Goal: Complete application form

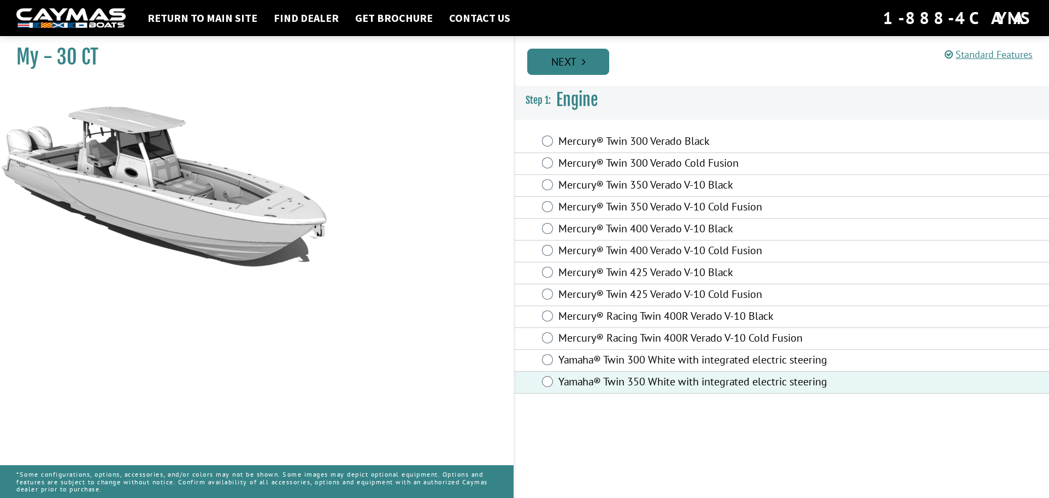
click at [571, 60] on link "Next" at bounding box center [568, 62] width 82 height 26
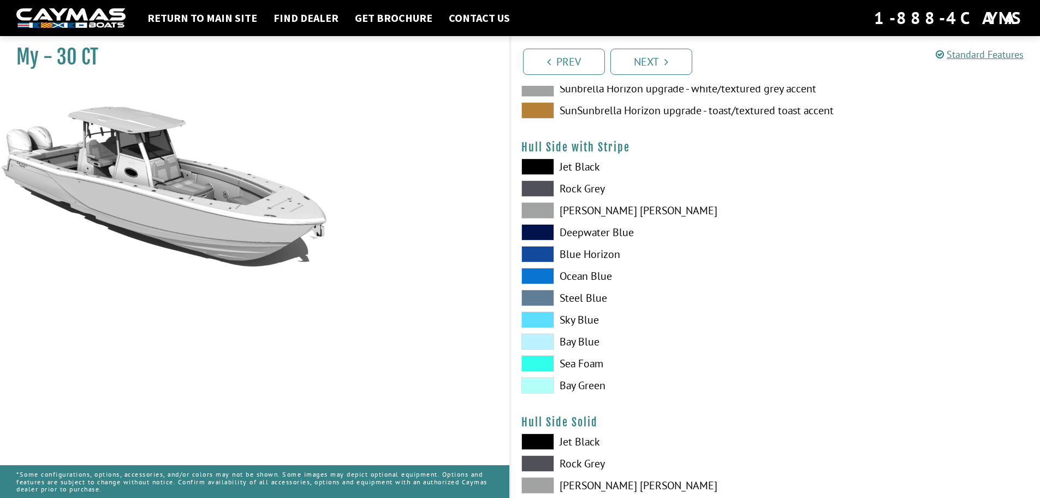
scroll to position [218, 0]
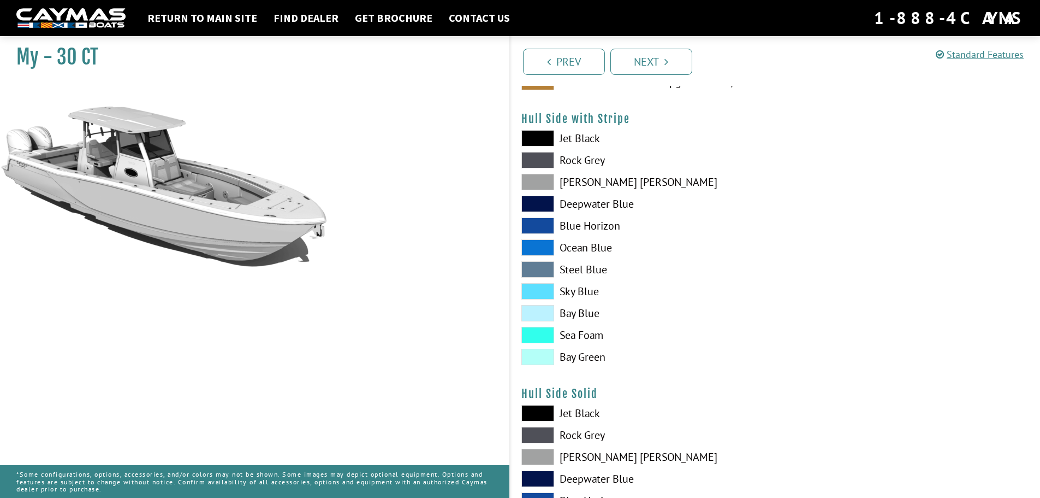
click at [542, 311] on span at bounding box center [538, 313] width 33 height 16
click at [553, 309] on span at bounding box center [538, 313] width 33 height 16
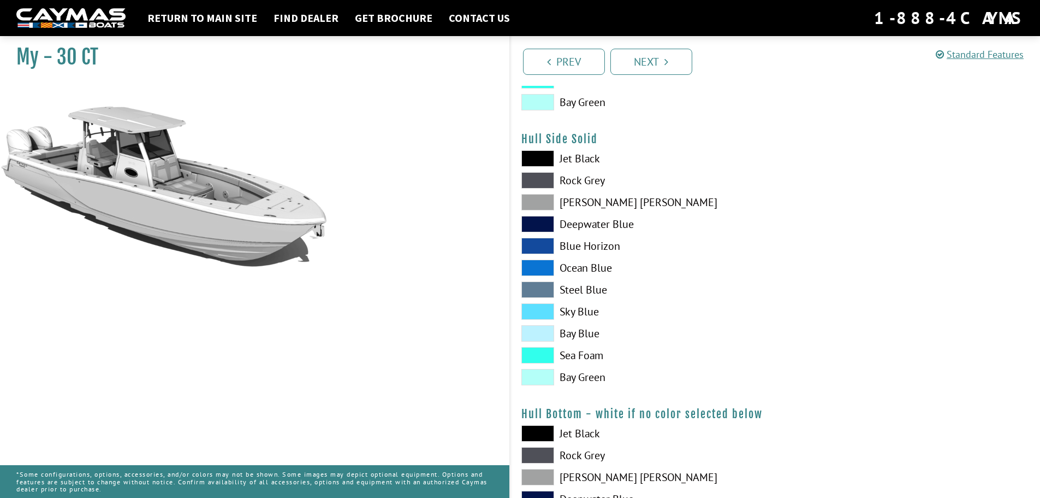
scroll to position [492, 0]
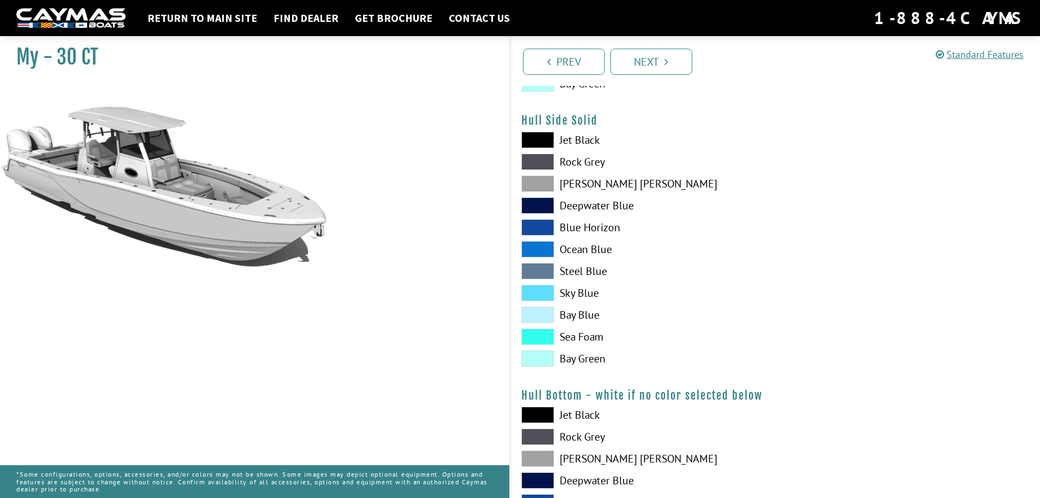
click at [545, 306] on span at bounding box center [538, 314] width 33 height 16
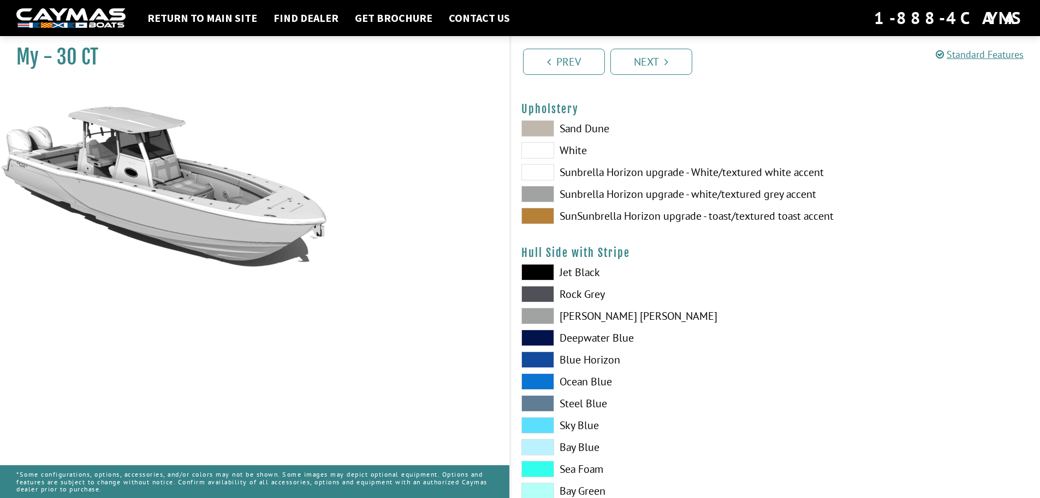
scroll to position [218, 0]
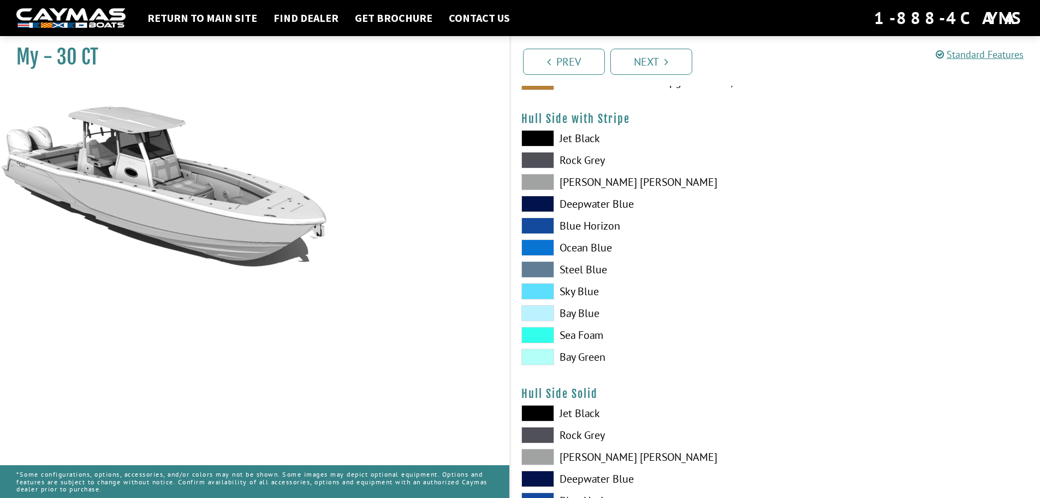
click at [540, 249] on span at bounding box center [538, 247] width 33 height 16
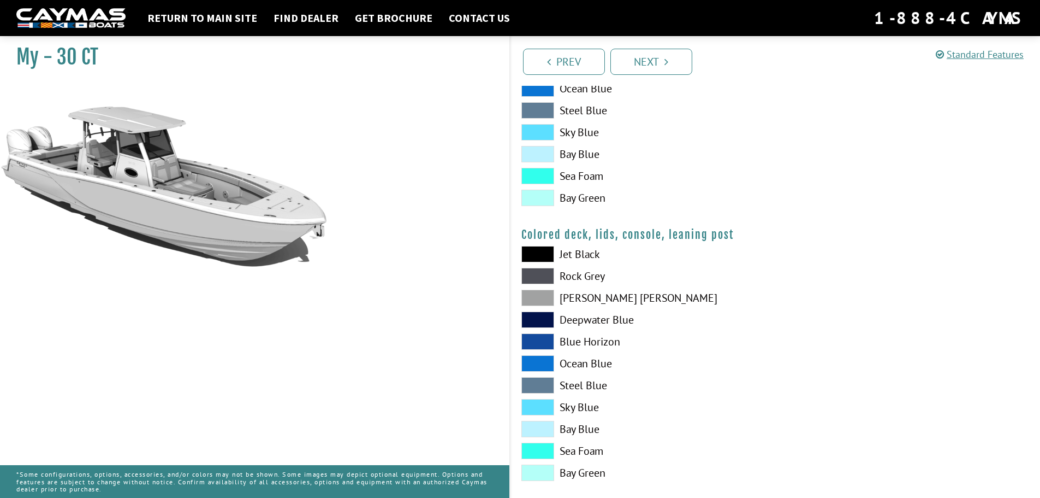
scroll to position [1216, 0]
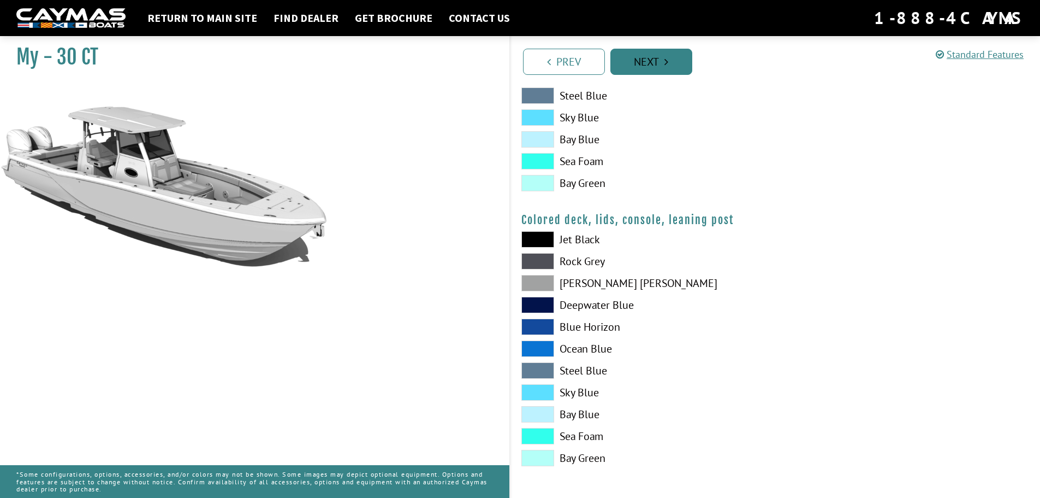
click at [678, 57] on link "Next" at bounding box center [652, 62] width 82 height 26
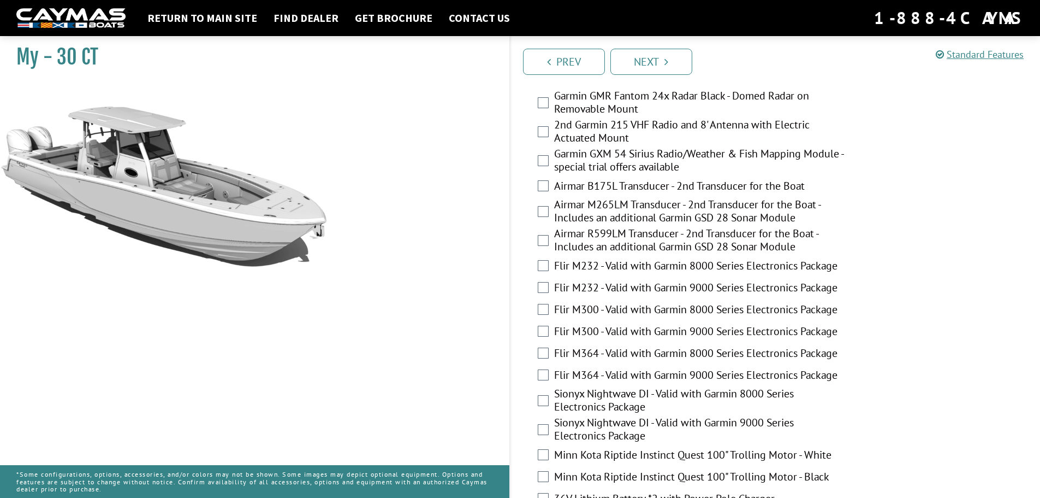
scroll to position [2265, 0]
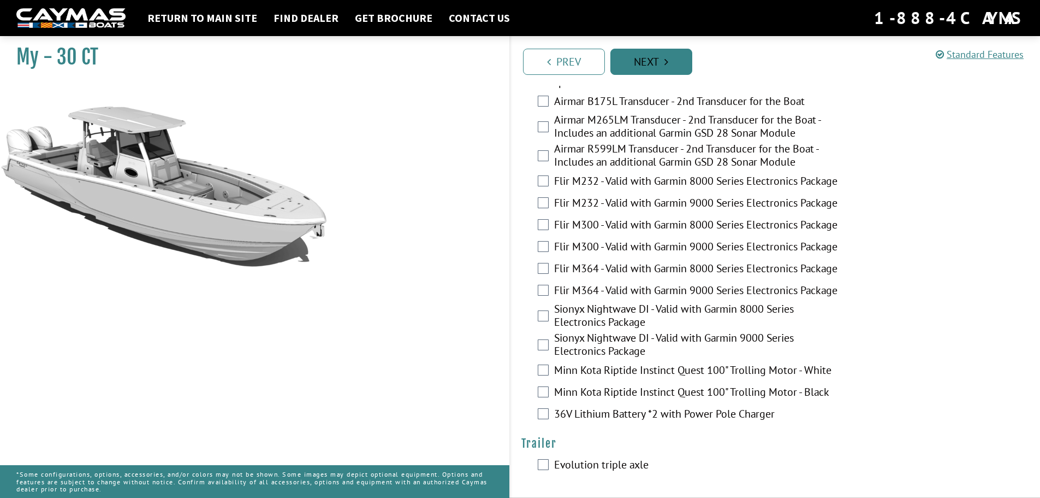
click at [649, 68] on link "Next" at bounding box center [652, 62] width 82 height 26
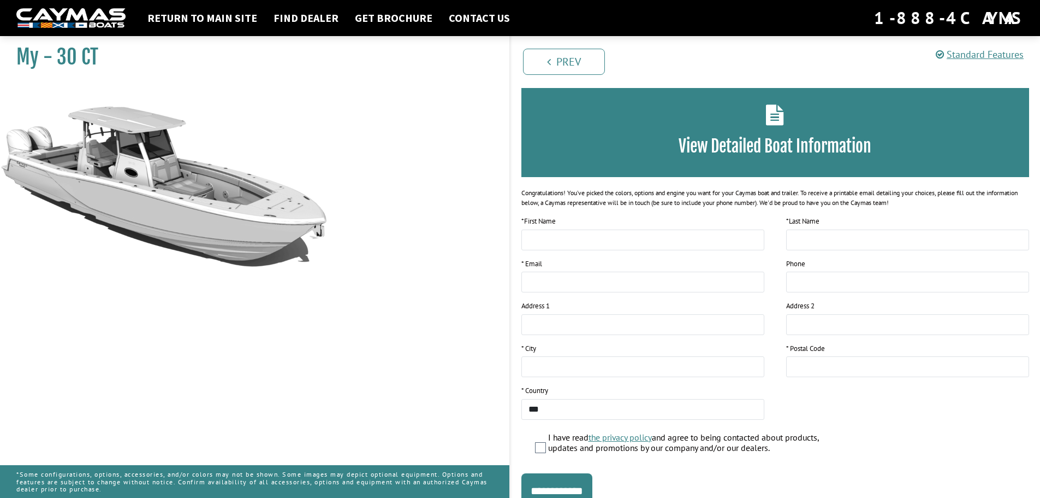
scroll to position [0, 0]
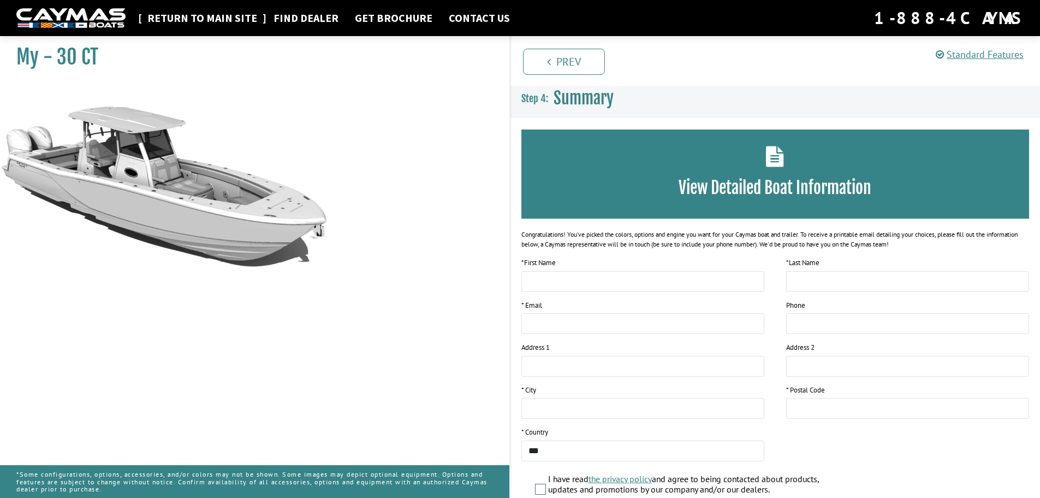
click at [201, 17] on link "Return to main site" at bounding box center [202, 18] width 121 height 14
